Goal: Use online tool/utility: Use online tool/utility

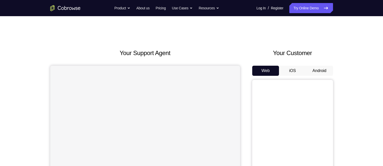
click at [321, 69] on button "Android" at bounding box center [319, 71] width 27 height 10
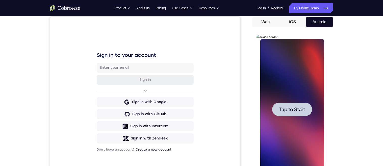
click at [305, 81] on div at bounding box center [292, 109] width 64 height 141
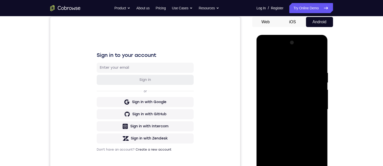
scroll to position [107, 0]
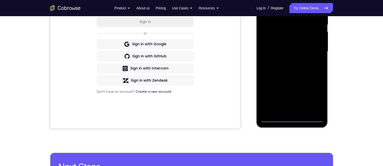
click at [290, 120] on div at bounding box center [292, 51] width 64 height 141
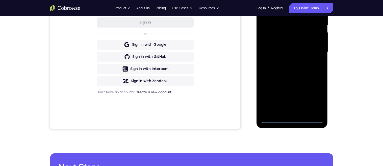
click at [294, 119] on div at bounding box center [292, 51] width 64 height 141
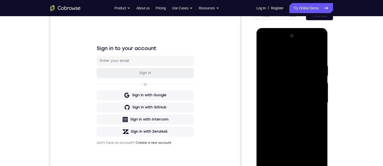
scroll to position [71, 0]
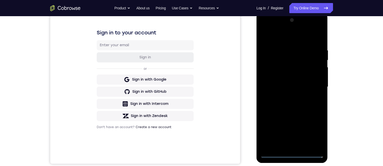
click at [317, 133] on div at bounding box center [292, 86] width 64 height 141
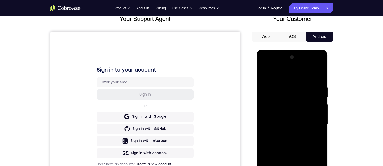
click at [295, 75] on div at bounding box center [292, 123] width 64 height 141
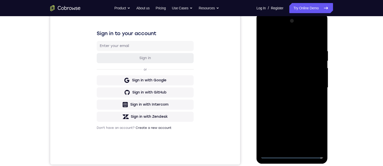
click at [291, 66] on div at bounding box center [292, 87] width 64 height 141
click at [299, 59] on div at bounding box center [292, 87] width 64 height 141
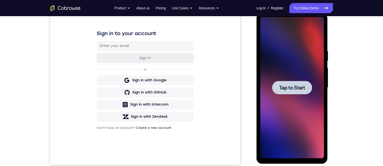
click at [311, 125] on div at bounding box center [292, 87] width 64 height 141
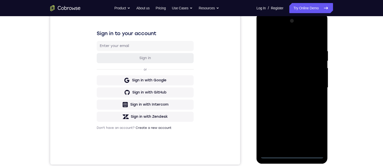
click at [292, 156] on div at bounding box center [292, 87] width 64 height 141
click at [313, 130] on div at bounding box center [292, 87] width 64 height 141
click at [302, 42] on div at bounding box center [292, 87] width 64 height 141
click at [304, 41] on div at bounding box center [292, 87] width 64 height 141
click at [310, 56] on div at bounding box center [292, 87] width 64 height 141
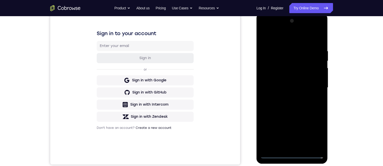
click at [300, 57] on div at bounding box center [292, 87] width 64 height 141
click at [295, 74] on div at bounding box center [292, 87] width 64 height 141
click at [302, 125] on div at bounding box center [292, 87] width 64 height 141
click at [318, 125] on div at bounding box center [292, 87] width 64 height 141
click at [311, 115] on div at bounding box center [292, 87] width 64 height 141
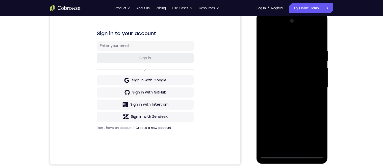
click at [292, 95] on div at bounding box center [292, 87] width 64 height 141
click at [320, 106] on div at bounding box center [292, 87] width 64 height 141
click at [313, 96] on div at bounding box center [292, 87] width 64 height 141
click at [313, 95] on div at bounding box center [292, 87] width 64 height 141
click at [312, 95] on div at bounding box center [292, 87] width 64 height 141
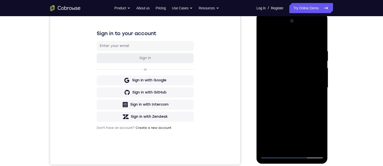
click at [314, 96] on div at bounding box center [292, 87] width 64 height 141
click at [315, 92] on div at bounding box center [292, 87] width 64 height 141
click at [313, 94] on div at bounding box center [292, 87] width 64 height 141
click at [315, 92] on div at bounding box center [292, 87] width 64 height 141
click at [316, 92] on div at bounding box center [292, 87] width 64 height 141
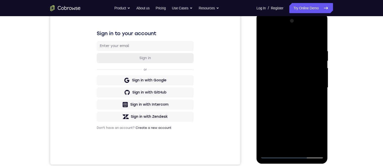
click at [316, 92] on div at bounding box center [292, 87] width 64 height 141
click at [316, 93] on div at bounding box center [292, 87] width 64 height 141
click at [316, 92] on div at bounding box center [292, 87] width 64 height 141
click at [315, 90] on div at bounding box center [292, 87] width 64 height 141
click at [310, 95] on div at bounding box center [292, 87] width 64 height 141
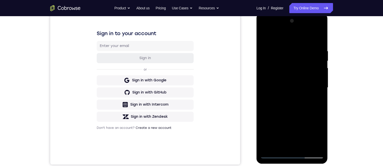
click at [311, 93] on div at bounding box center [292, 87] width 64 height 141
click at [314, 90] on div at bounding box center [292, 87] width 64 height 141
click at [313, 88] on div at bounding box center [292, 87] width 64 height 141
click at [310, 92] on div at bounding box center [292, 87] width 64 height 141
click at [311, 92] on div at bounding box center [292, 87] width 64 height 141
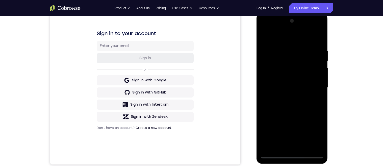
click at [312, 91] on div at bounding box center [292, 87] width 64 height 141
click at [309, 95] on div at bounding box center [292, 87] width 64 height 141
click at [311, 91] on div at bounding box center [292, 87] width 64 height 141
click at [314, 89] on div at bounding box center [292, 87] width 64 height 141
click at [316, 88] on div at bounding box center [292, 87] width 64 height 141
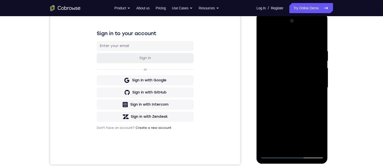
click at [315, 87] on div at bounding box center [292, 87] width 64 height 141
click at [317, 89] on div at bounding box center [292, 87] width 64 height 141
click at [315, 93] on div at bounding box center [292, 87] width 64 height 141
click at [314, 93] on div at bounding box center [292, 87] width 64 height 141
click at [315, 94] on div at bounding box center [292, 87] width 64 height 141
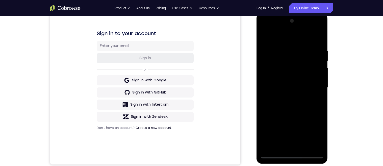
click at [314, 90] on div at bounding box center [292, 87] width 64 height 141
click at [313, 91] on div at bounding box center [292, 87] width 64 height 141
click at [310, 94] on div at bounding box center [292, 87] width 64 height 141
click at [314, 89] on div at bounding box center [292, 87] width 64 height 141
click at [313, 92] on div at bounding box center [292, 87] width 64 height 141
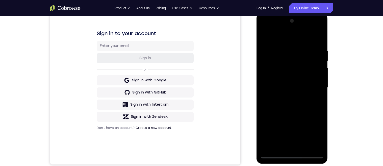
click at [313, 92] on div at bounding box center [292, 87] width 64 height 141
click at [314, 91] on div at bounding box center [292, 87] width 64 height 141
click at [315, 89] on div at bounding box center [292, 87] width 64 height 141
click at [315, 88] on div at bounding box center [292, 87] width 64 height 141
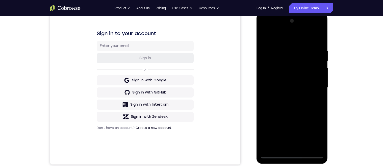
click at [315, 88] on div at bounding box center [292, 87] width 64 height 141
click at [314, 98] on div at bounding box center [292, 87] width 64 height 141
click at [316, 94] on div at bounding box center [292, 87] width 64 height 141
click at [318, 90] on div at bounding box center [292, 87] width 64 height 141
click at [318, 88] on div at bounding box center [292, 87] width 64 height 141
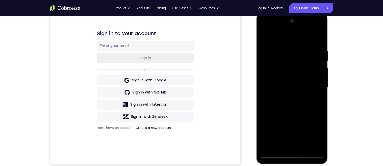
click at [318, 87] on div at bounding box center [292, 87] width 64 height 141
click at [317, 87] on div at bounding box center [292, 87] width 64 height 141
click at [317, 89] on div at bounding box center [292, 87] width 64 height 141
click at [318, 87] on div at bounding box center [292, 87] width 64 height 141
click at [317, 90] on div at bounding box center [292, 87] width 64 height 141
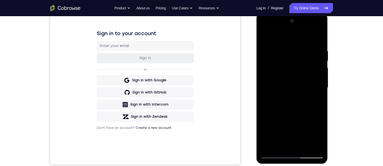
click at [316, 90] on div at bounding box center [292, 87] width 64 height 141
click at [314, 90] on div at bounding box center [292, 87] width 64 height 141
click at [314, 92] on div at bounding box center [292, 87] width 64 height 141
click at [311, 95] on div at bounding box center [292, 87] width 64 height 141
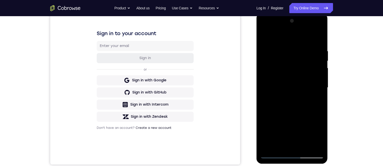
click at [312, 95] on div at bounding box center [292, 87] width 64 height 141
click at [311, 96] on div at bounding box center [292, 87] width 64 height 141
click at [312, 93] on div at bounding box center [292, 87] width 64 height 141
click at [317, 88] on div at bounding box center [292, 87] width 64 height 141
click at [317, 90] on div at bounding box center [292, 87] width 64 height 141
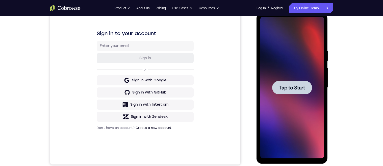
click at [277, 92] on div at bounding box center [292, 87] width 40 height 13
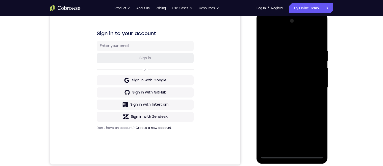
click at [291, 155] on div at bounding box center [292, 87] width 64 height 141
click at [318, 136] on div at bounding box center [292, 87] width 64 height 141
click at [276, 40] on div at bounding box center [292, 87] width 64 height 141
click at [272, 59] on div at bounding box center [292, 87] width 64 height 141
click at [264, 73] on div at bounding box center [292, 87] width 64 height 141
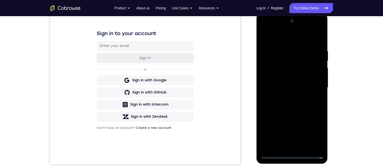
click at [281, 126] on div at bounding box center [292, 87] width 64 height 141
click at [320, 125] on div at bounding box center [292, 87] width 64 height 141
click at [273, 81] on div at bounding box center [292, 87] width 64 height 141
click at [290, 93] on div at bounding box center [292, 87] width 64 height 141
click at [314, 124] on div at bounding box center [292, 87] width 64 height 141
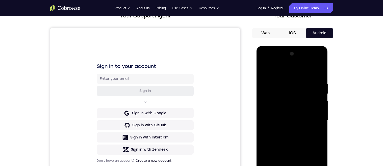
scroll to position [87, 0]
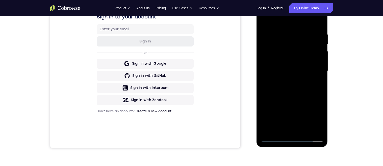
click at [315, 94] on div at bounding box center [292, 70] width 64 height 141
click at [319, 92] on div at bounding box center [292, 70] width 64 height 141
click at [319, 83] on div at bounding box center [292, 70] width 64 height 141
click at [318, 84] on div at bounding box center [292, 70] width 64 height 141
click at [319, 82] on div at bounding box center [292, 70] width 64 height 141
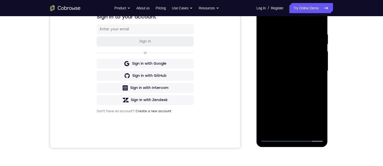
click at [320, 79] on div at bounding box center [292, 70] width 64 height 141
click at [319, 82] on div at bounding box center [292, 70] width 64 height 141
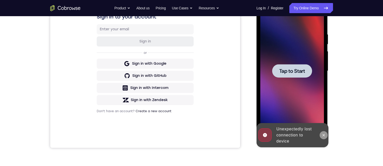
click at [321, 133] on button at bounding box center [324, 135] width 8 height 8
click at [285, 81] on div at bounding box center [292, 70] width 64 height 141
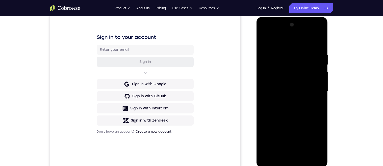
scroll to position [84, 0]
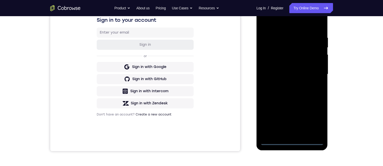
click at [291, 140] on div at bounding box center [292, 74] width 64 height 141
click at [320, 120] on div at bounding box center [292, 74] width 64 height 141
click at [273, 41] on div at bounding box center [292, 74] width 64 height 141
click at [273, 23] on div at bounding box center [292, 74] width 64 height 141
click at [282, 29] on div at bounding box center [292, 74] width 64 height 141
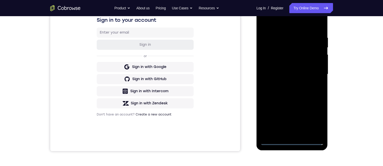
click at [281, 57] on div at bounding box center [292, 74] width 64 height 141
click at [273, 47] on div at bounding box center [292, 74] width 64 height 141
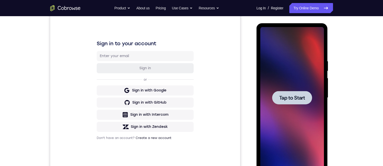
scroll to position [112, 0]
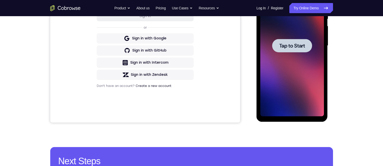
click at [274, 81] on div at bounding box center [292, 45] width 64 height 141
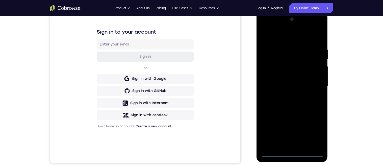
scroll to position [88, 0]
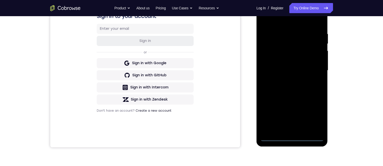
click at [295, 132] on div at bounding box center [292, 70] width 64 height 141
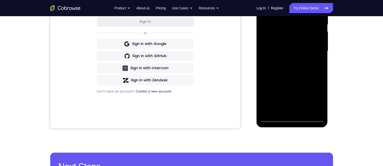
click at [288, 121] on div at bounding box center [292, 51] width 64 height 141
click at [320, 94] on div at bounding box center [292, 51] width 64 height 141
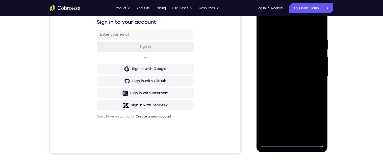
scroll to position [64, 0]
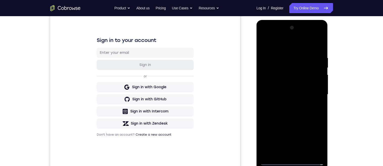
click at [315, 134] on div at bounding box center [292, 94] width 64 height 141
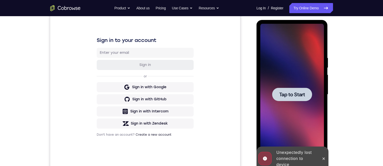
click at [280, 106] on div at bounding box center [292, 94] width 64 height 141
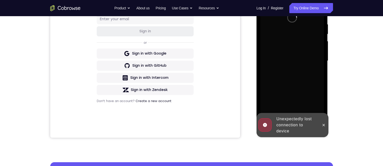
click at [327, 129] on div at bounding box center [324, 125] width 8 height 24
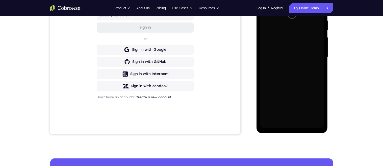
scroll to position [77, 0]
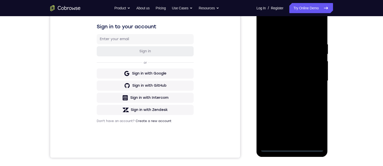
click at [290, 142] on div at bounding box center [292, 80] width 64 height 141
click at [295, 143] on div at bounding box center [292, 80] width 64 height 141
click at [295, 150] on div at bounding box center [292, 80] width 64 height 141
click at [291, 139] on div at bounding box center [292, 80] width 64 height 141
click at [294, 150] on div at bounding box center [292, 80] width 64 height 141
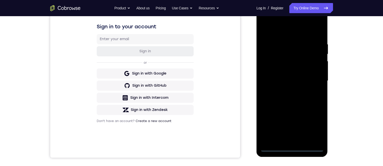
click at [295, 141] on div at bounding box center [292, 80] width 64 height 141
click at [310, 134] on div at bounding box center [292, 80] width 64 height 141
click at [322, 132] on div at bounding box center [292, 80] width 64 height 141
click at [319, 123] on div at bounding box center [292, 80] width 64 height 141
click at [317, 120] on div at bounding box center [292, 80] width 64 height 141
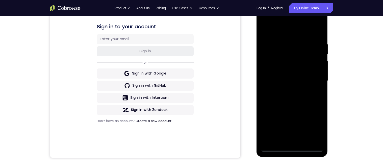
click at [316, 120] on div at bounding box center [292, 80] width 64 height 141
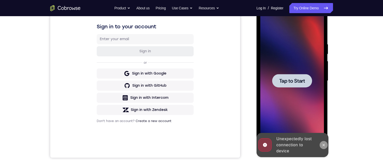
click at [325, 142] on button at bounding box center [324, 145] width 8 height 8
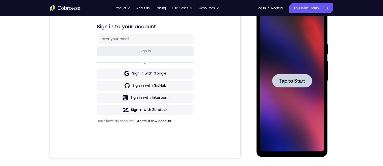
scroll to position [0, 0]
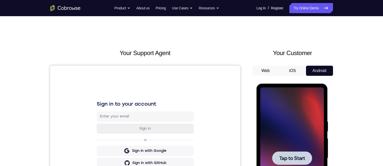
click at [281, 145] on div at bounding box center [292, 157] width 64 height 141
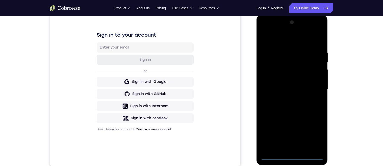
scroll to position [106, 0]
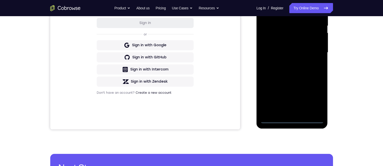
click at [302, 119] on div at bounding box center [292, 52] width 64 height 141
click at [291, 126] on div at bounding box center [291, 53] width 71 height 150
click at [291, 122] on div at bounding box center [292, 52] width 64 height 141
click at [314, 100] on div at bounding box center [292, 52] width 64 height 141
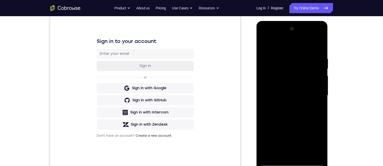
click at [275, 46] on div at bounding box center [292, 95] width 64 height 141
click at [271, 71] on div at bounding box center [292, 95] width 64 height 141
click at [303, 82] on div at bounding box center [292, 95] width 64 height 141
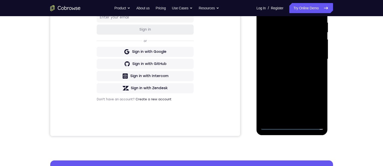
click at [307, 103] on div at bounding box center [292, 58] width 64 height 141
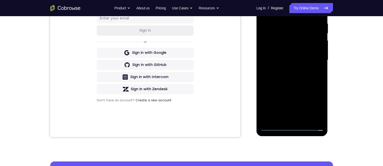
click at [314, 100] on div at bounding box center [292, 59] width 64 height 141
click at [305, 62] on div at bounding box center [292, 59] width 64 height 141
click at [305, 76] on div at bounding box center [292, 59] width 64 height 141
click at [309, 73] on div at bounding box center [292, 59] width 64 height 141
click at [315, 77] on div at bounding box center [292, 59] width 64 height 141
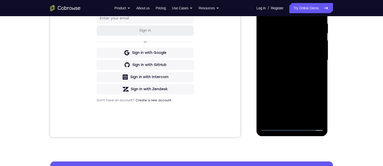
click at [313, 78] on div at bounding box center [292, 59] width 64 height 141
click at [315, 80] on div at bounding box center [292, 59] width 64 height 141
click at [315, 81] on div at bounding box center [292, 59] width 64 height 141
click at [313, 80] on div at bounding box center [292, 59] width 64 height 141
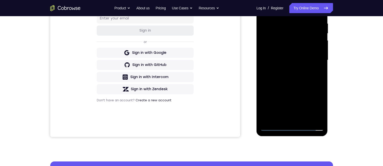
click at [310, 78] on div at bounding box center [292, 59] width 64 height 141
click at [310, 77] on div at bounding box center [292, 59] width 64 height 141
click at [311, 76] on div at bounding box center [292, 59] width 64 height 141
click at [313, 76] on div at bounding box center [292, 59] width 64 height 141
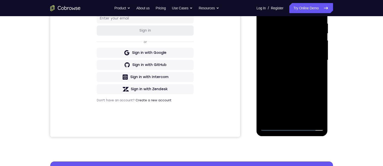
click at [313, 76] on div at bounding box center [292, 59] width 64 height 141
click at [315, 77] on div at bounding box center [292, 59] width 64 height 141
click at [314, 78] on div at bounding box center [292, 59] width 64 height 141
click at [315, 77] on div at bounding box center [292, 59] width 64 height 141
click at [314, 77] on div at bounding box center [292, 59] width 64 height 141
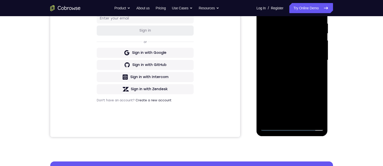
click at [313, 75] on div at bounding box center [292, 59] width 64 height 141
click at [311, 74] on div at bounding box center [292, 59] width 64 height 141
click at [311, 75] on div at bounding box center [292, 59] width 64 height 141
click at [312, 75] on div at bounding box center [292, 59] width 64 height 141
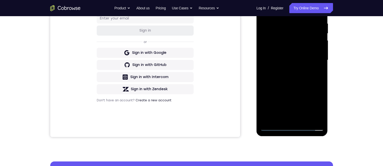
click at [311, 75] on div at bounding box center [292, 59] width 64 height 141
click at [310, 74] on div at bounding box center [292, 59] width 64 height 141
click at [311, 74] on div at bounding box center [292, 59] width 64 height 141
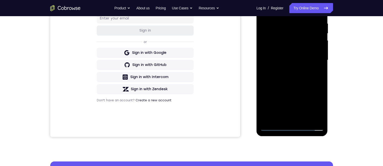
click at [312, 75] on div at bounding box center [292, 59] width 64 height 141
click at [315, 77] on div at bounding box center [292, 59] width 64 height 141
click at [317, 78] on div at bounding box center [292, 59] width 64 height 141
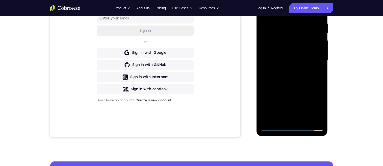
click at [315, 76] on div at bounding box center [292, 59] width 64 height 141
click at [312, 75] on div at bounding box center [292, 59] width 64 height 141
click at [310, 74] on div at bounding box center [292, 59] width 64 height 141
click at [311, 77] on div at bounding box center [292, 59] width 64 height 141
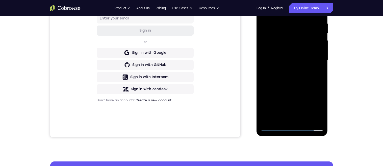
click at [312, 76] on div at bounding box center [292, 59] width 64 height 141
click at [312, 77] on div at bounding box center [292, 59] width 64 height 141
click at [313, 76] on div at bounding box center [292, 59] width 64 height 141
click at [312, 75] on div at bounding box center [292, 59] width 64 height 141
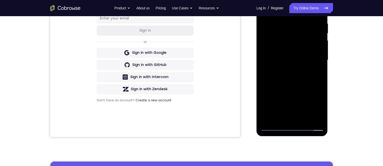
click at [311, 75] on div at bounding box center [292, 59] width 64 height 141
click at [312, 76] on div at bounding box center [292, 59] width 64 height 141
click at [315, 72] on div at bounding box center [292, 59] width 64 height 141
click at [315, 71] on div at bounding box center [292, 59] width 64 height 141
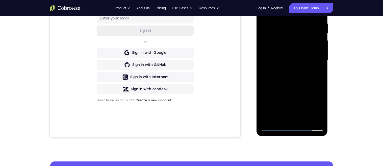
click at [311, 73] on div at bounding box center [292, 59] width 64 height 141
click at [311, 72] on div at bounding box center [292, 59] width 64 height 141
click at [313, 71] on div at bounding box center [292, 59] width 64 height 141
click at [310, 70] on div at bounding box center [292, 59] width 64 height 141
click at [312, 73] on div at bounding box center [292, 59] width 64 height 141
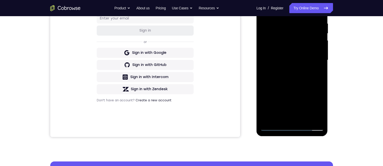
click at [317, 74] on div at bounding box center [292, 59] width 64 height 141
click at [316, 72] on div at bounding box center [292, 59] width 64 height 141
click at [316, 71] on div at bounding box center [292, 59] width 64 height 141
click at [317, 73] on div at bounding box center [292, 59] width 64 height 141
click at [313, 74] on div at bounding box center [292, 59] width 64 height 141
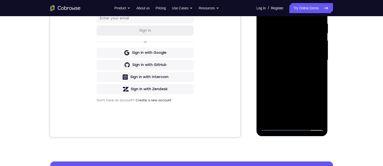
click at [310, 74] on div at bounding box center [292, 59] width 64 height 141
click at [307, 73] on div at bounding box center [292, 59] width 64 height 141
click at [310, 74] on div at bounding box center [292, 59] width 64 height 141
click at [309, 74] on div at bounding box center [292, 59] width 64 height 141
click at [311, 75] on div at bounding box center [292, 59] width 64 height 141
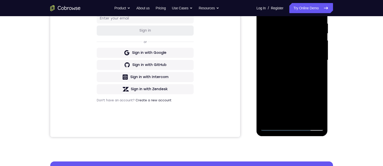
click at [309, 73] on div at bounding box center [292, 59] width 64 height 141
click at [310, 75] on div at bounding box center [292, 59] width 64 height 141
click at [311, 77] on div at bounding box center [292, 59] width 64 height 141
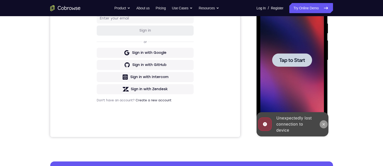
click at [321, 126] on button at bounding box center [324, 124] width 8 height 8
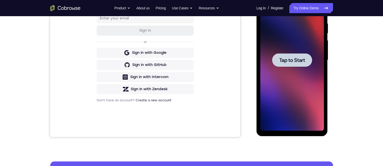
scroll to position [0, 0]
